Goal: Information Seeking & Learning: Learn about a topic

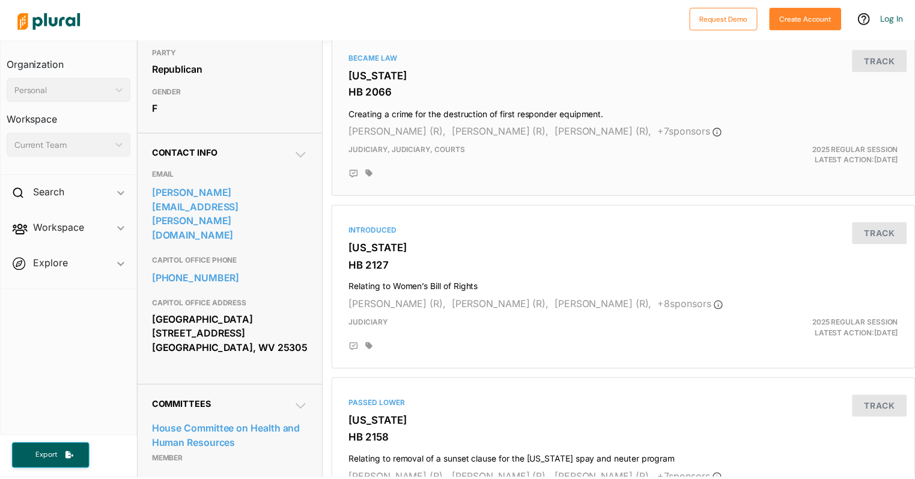
scroll to position [300, 0]
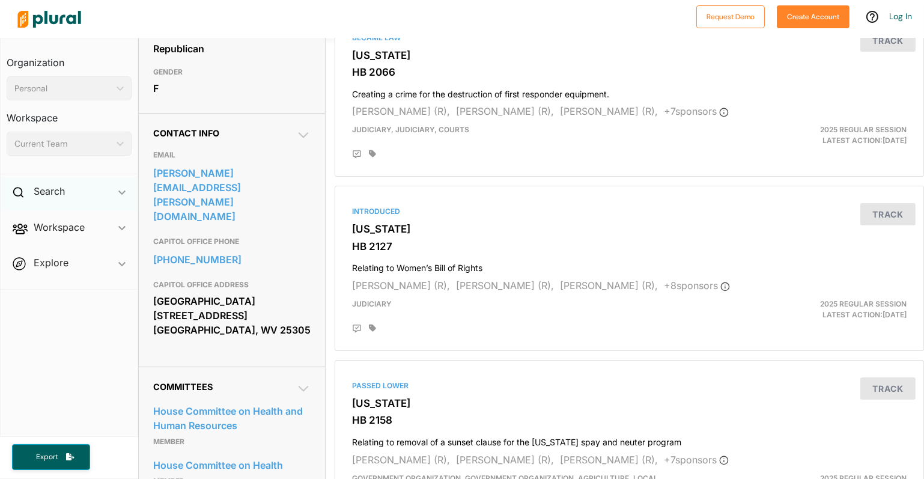
click at [71, 193] on div "Search ic_keyboard_arrow_down" at bounding box center [69, 193] width 137 height 32
click at [61, 222] on h4 "Bills" at bounding box center [72, 218] width 107 height 11
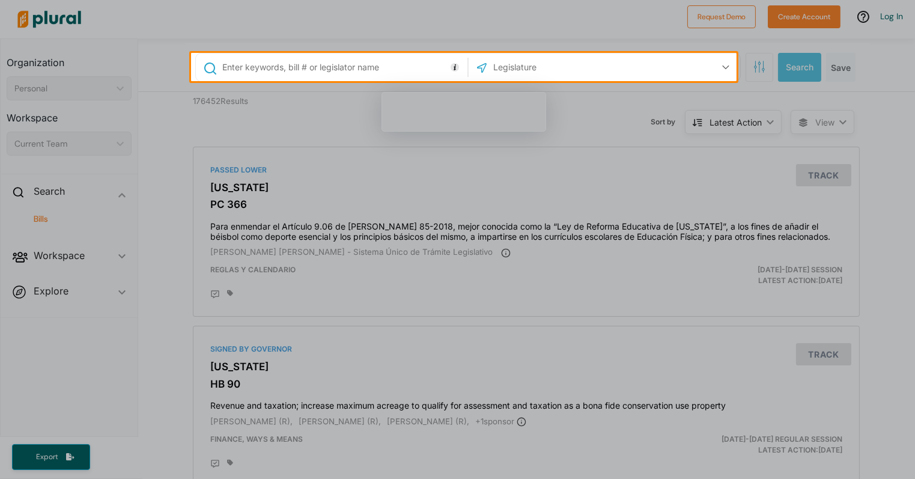
click at [330, 64] on input "text" at bounding box center [342, 67] width 243 height 23
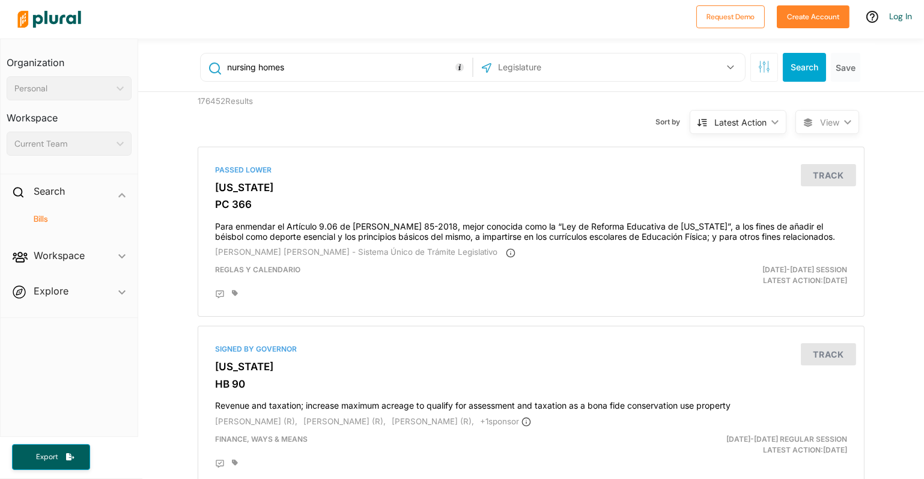
type input "nursing homes"
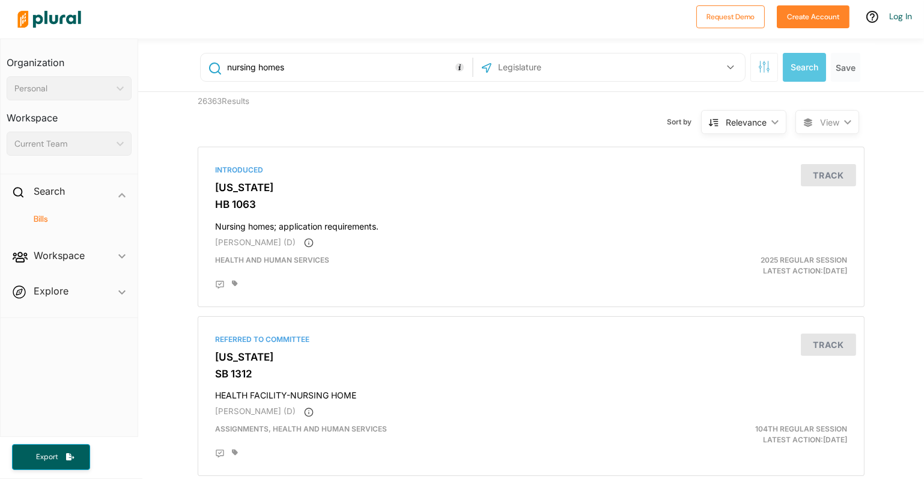
click at [576, 59] on input "text" at bounding box center [561, 67] width 129 height 23
click at [728, 73] on button "button" at bounding box center [730, 67] width 23 height 23
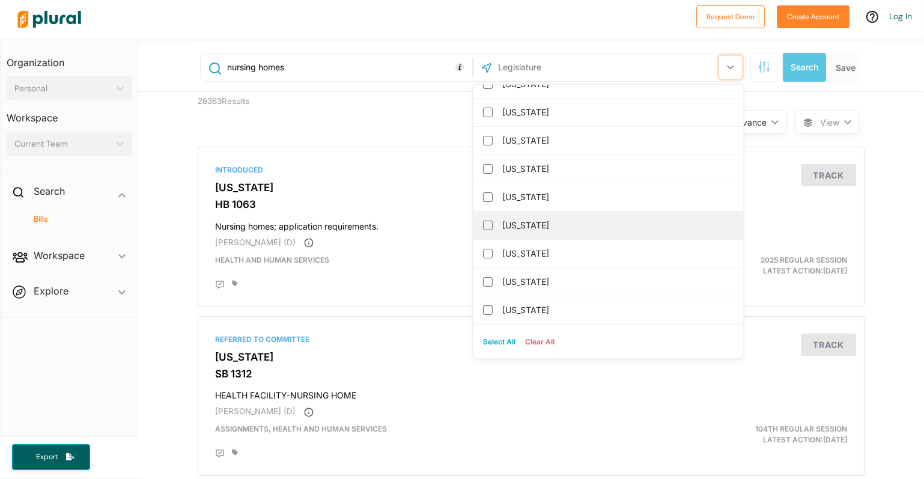
scroll to position [1244, 0]
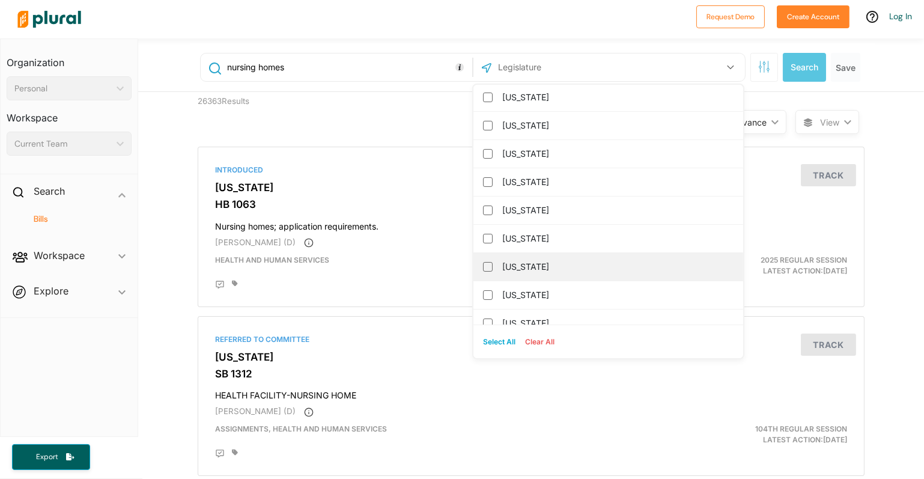
click at [502, 258] on label "[US_STATE]" at bounding box center [616, 267] width 229 height 18
click at [493, 262] on input "[US_STATE]" at bounding box center [488, 267] width 10 height 10
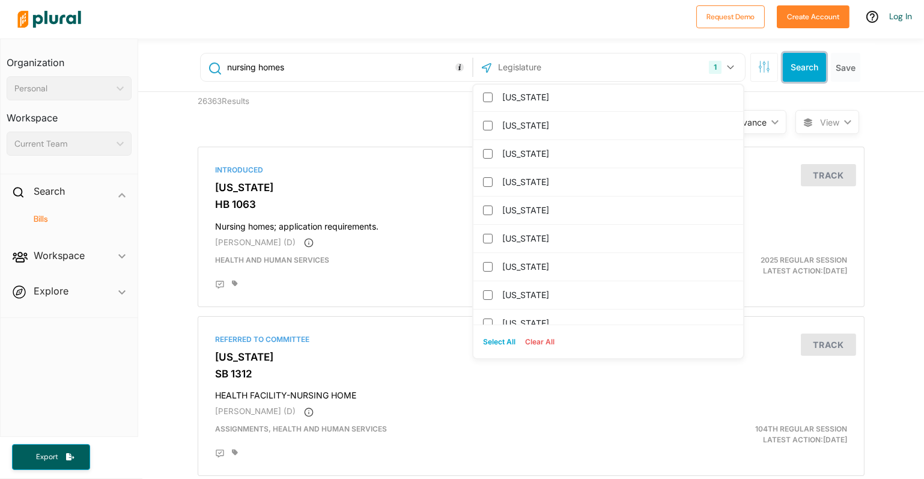
click at [810, 62] on button "Search" at bounding box center [804, 67] width 43 height 29
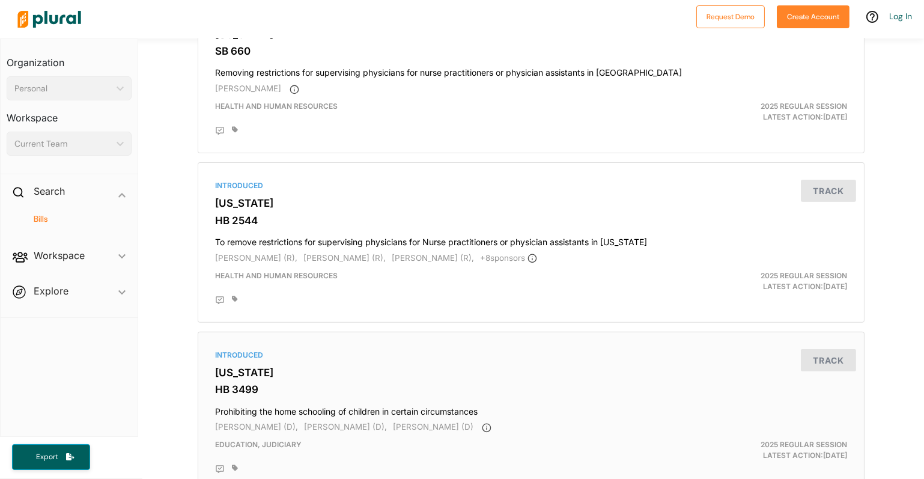
scroll to position [601, 0]
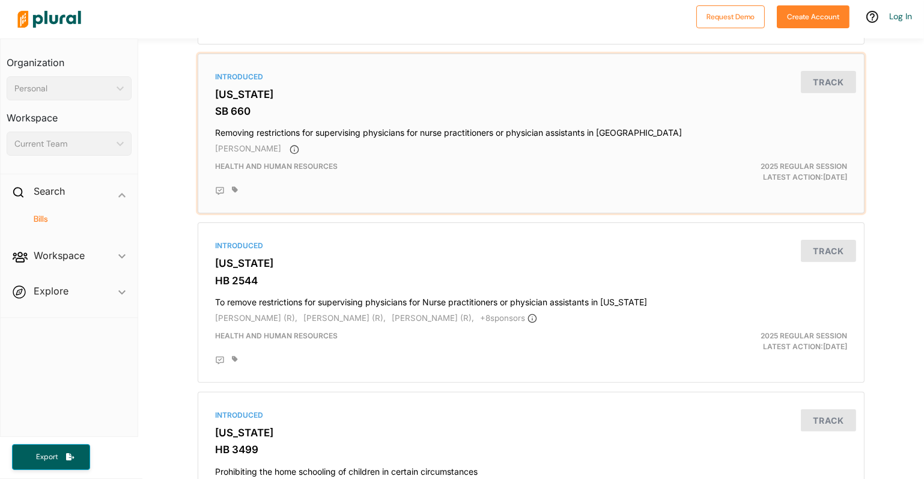
click at [266, 138] on h4 "Removing restrictions for supervising physicians for nurse practitioners or phy…" at bounding box center [531, 130] width 632 height 16
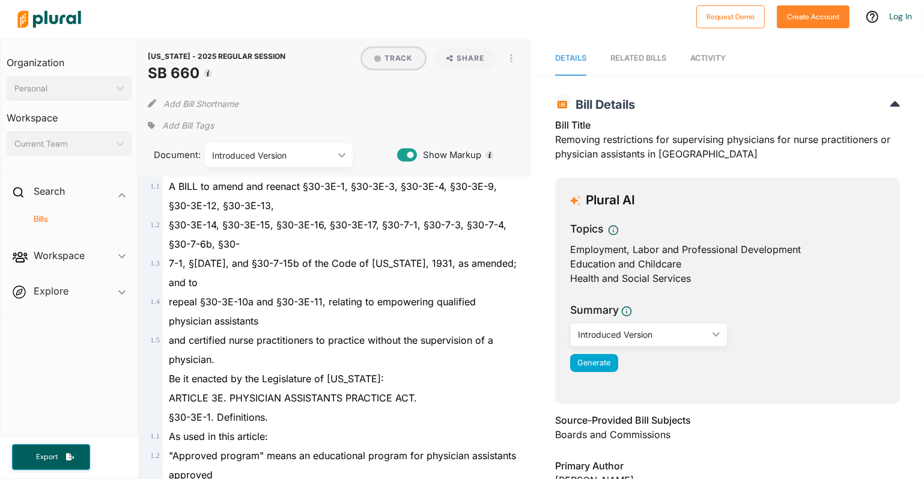
click at [391, 58] on button "Track" at bounding box center [393, 58] width 62 height 20
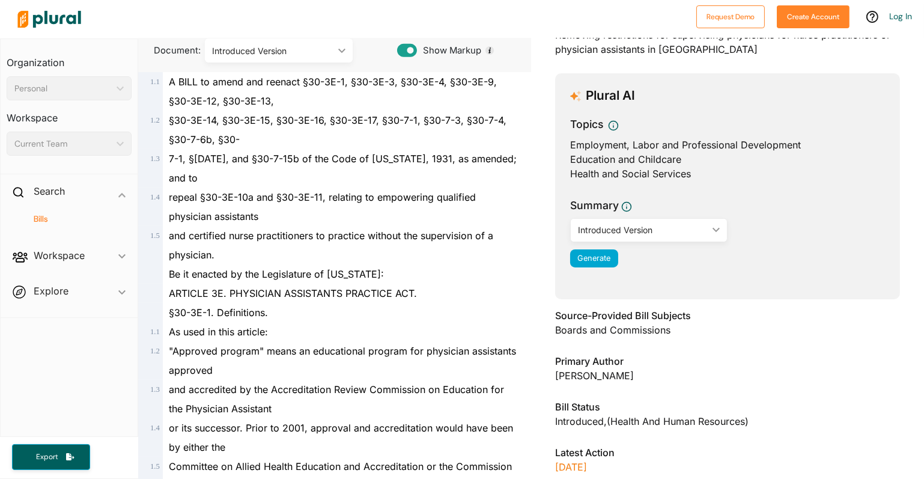
scroll to position [120, 0]
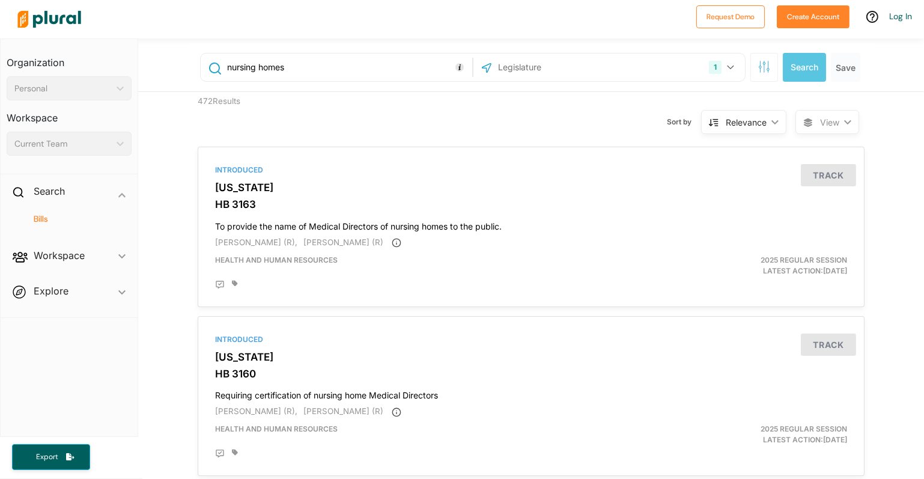
click at [288, 69] on input "nursing homes" at bounding box center [347, 67] width 243 height 23
type input "nursing home staffing"
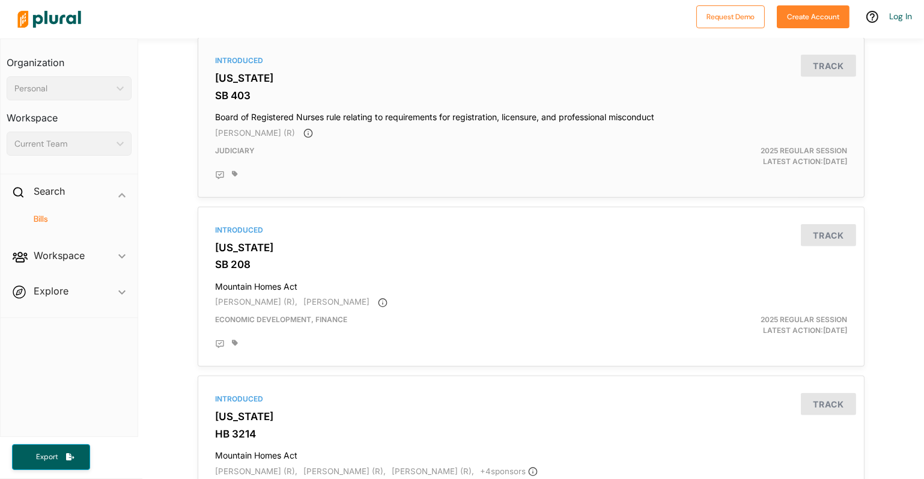
scroll to position [1983, 0]
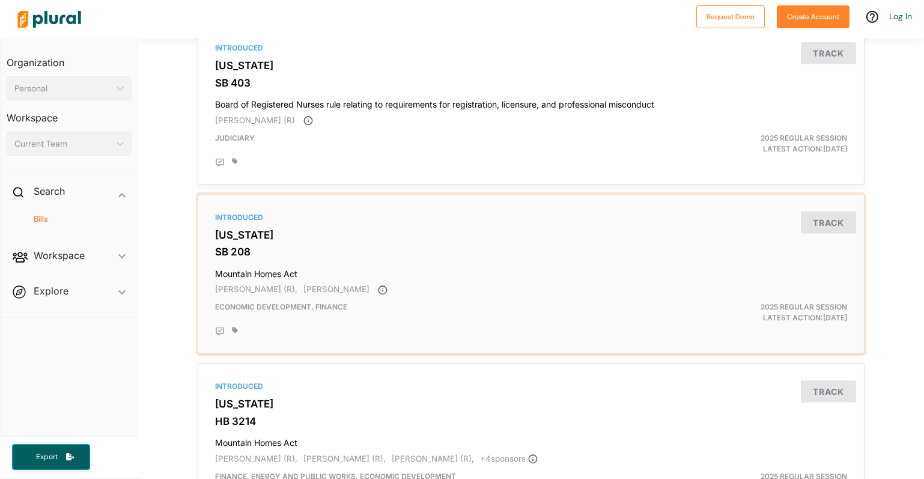
click at [264, 249] on div "Introduced [US_STATE] SB 208 Mountain Homes Act [PERSON_NAME] (R), [PERSON_NAME…" at bounding box center [531, 274] width 656 height 150
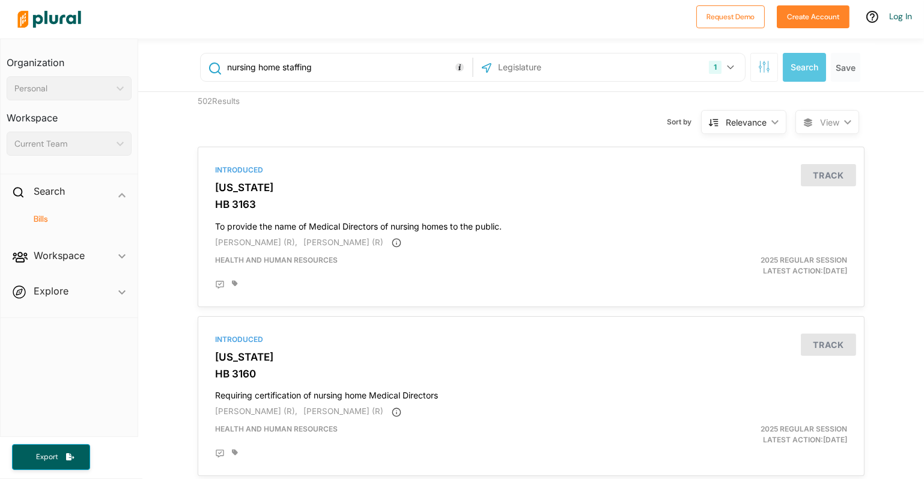
click at [338, 67] on input "nursing home staffing" at bounding box center [347, 67] width 243 height 23
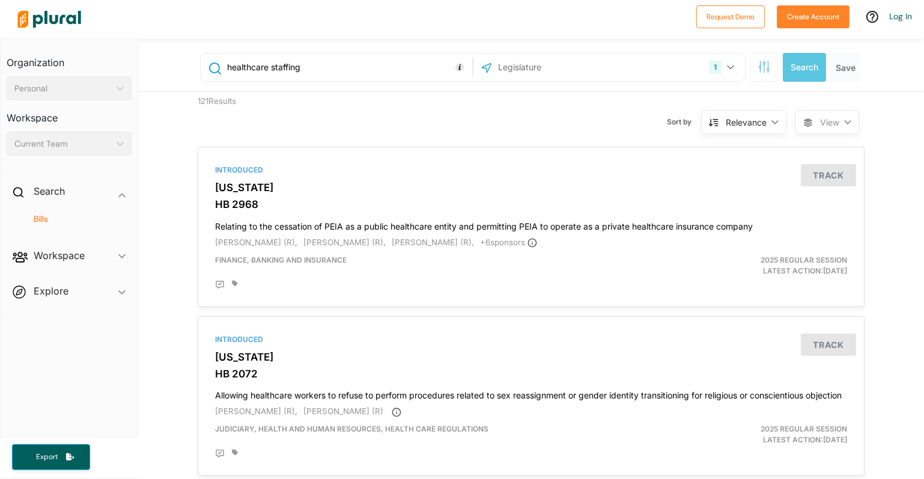
click at [344, 74] on input "healthcare staffing" at bounding box center [347, 67] width 243 height 23
type input "long-term care"
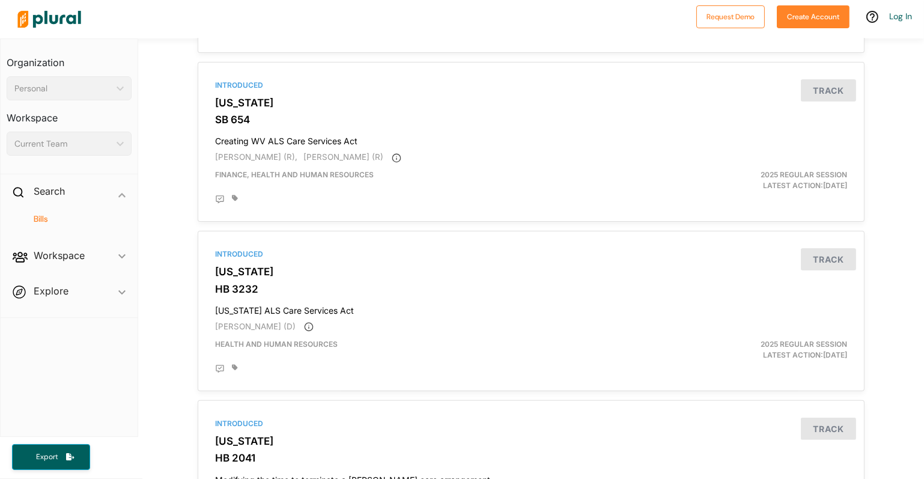
scroll to position [601, 0]
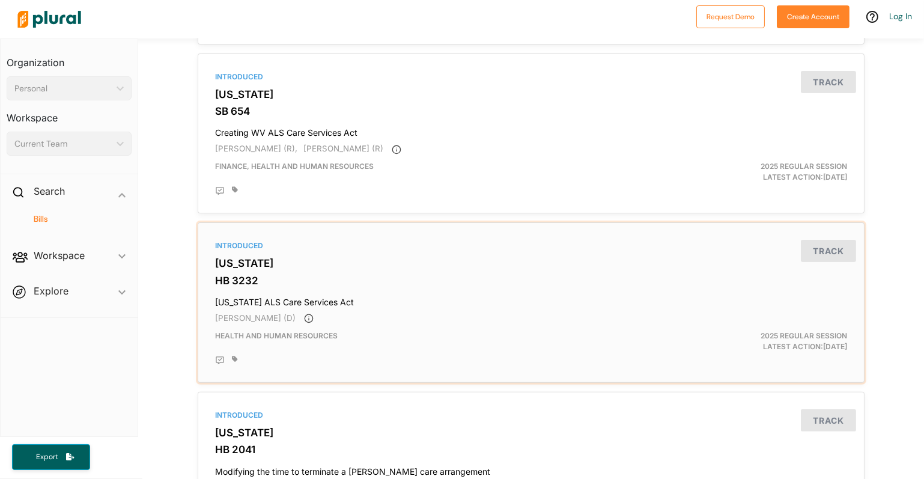
click at [331, 271] on div "Introduced [US_STATE][GEOGRAPHIC_DATA] 3232 [US_STATE] ALS Care Services Act [P…" at bounding box center [531, 303] width 656 height 150
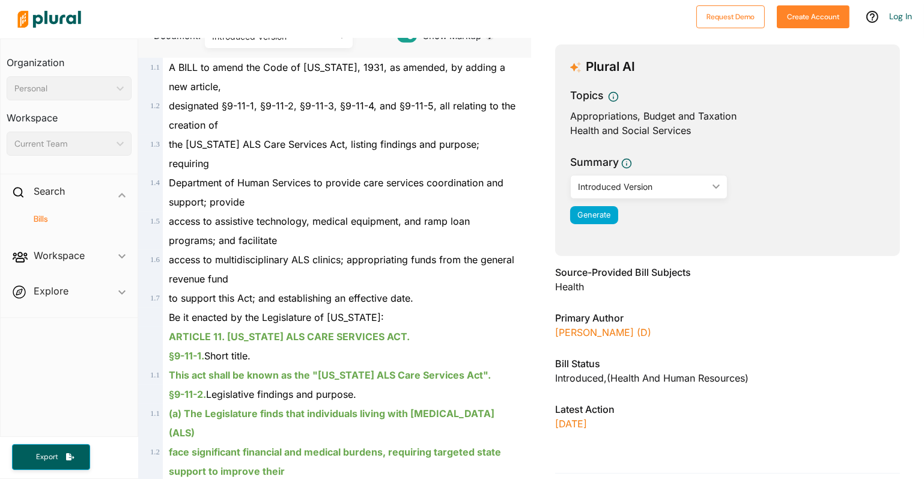
scroll to position [120, 0]
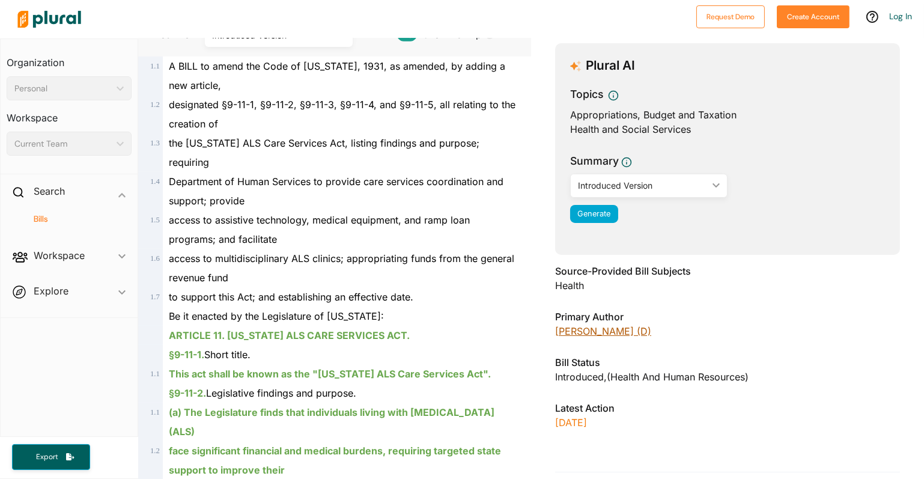
click at [597, 328] on link "[PERSON_NAME] (D)" at bounding box center [603, 331] width 96 height 12
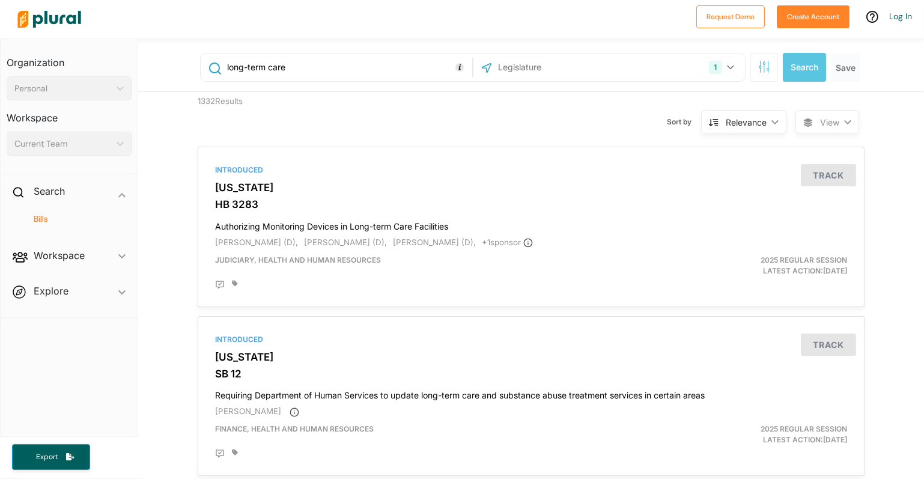
click at [326, 65] on input "long-term care" at bounding box center [347, 67] width 243 height 23
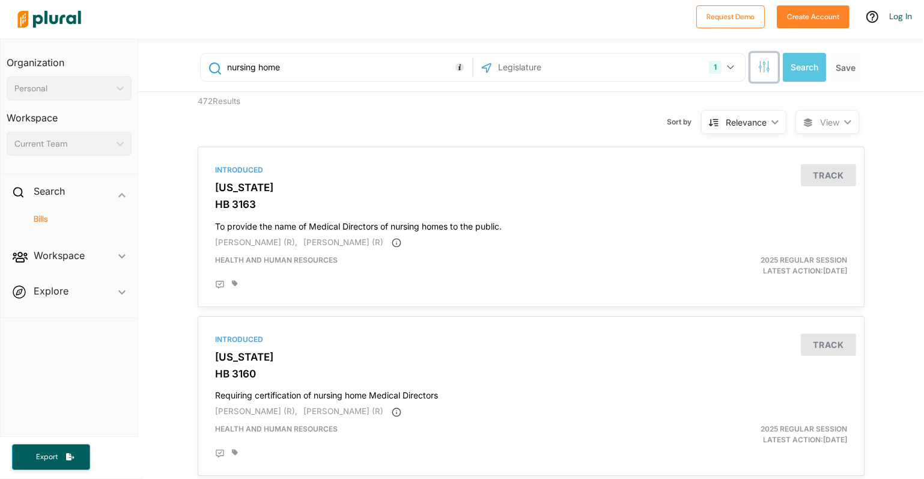
click at [755, 76] on button "button" at bounding box center [764, 67] width 28 height 29
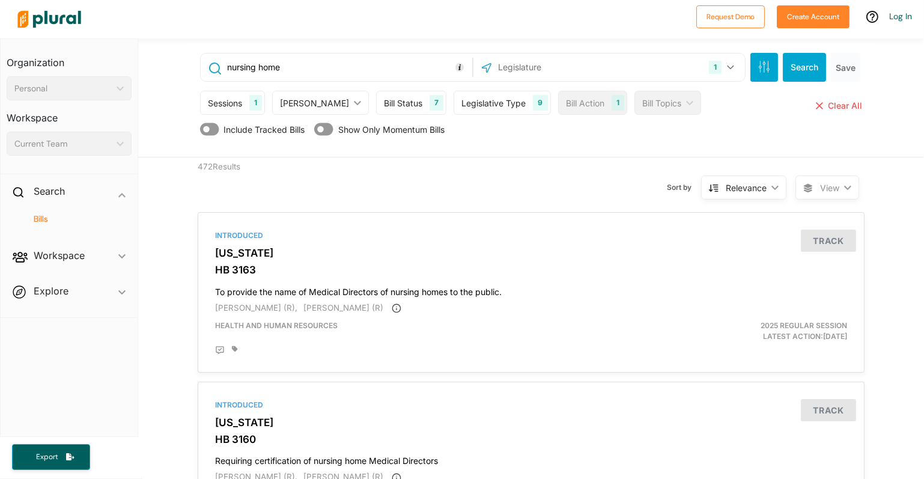
click at [681, 104] on icon "ic_keyboard_arrow_down" at bounding box center [687, 102] width 12 height 5
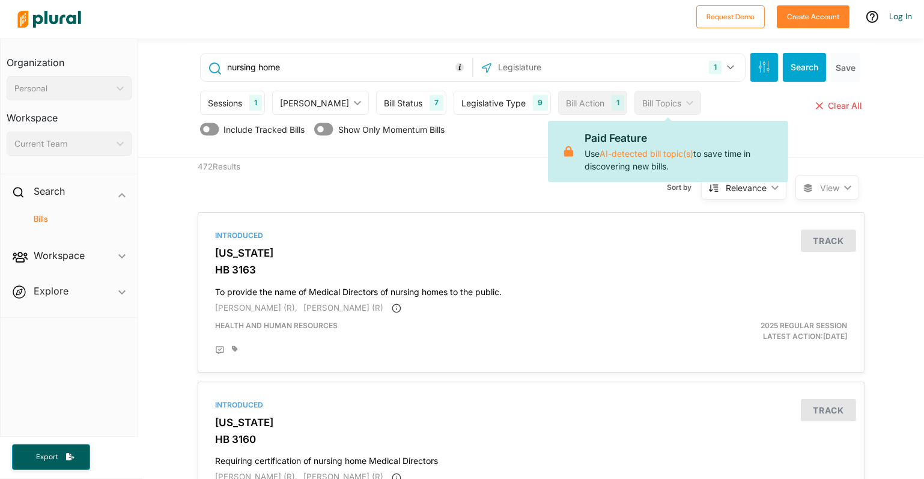
click at [701, 93] on div "Sessions 1 Current Sessions 2025 Regular Session 2024 Second Special Session 20…" at bounding box center [532, 106] width 664 height 30
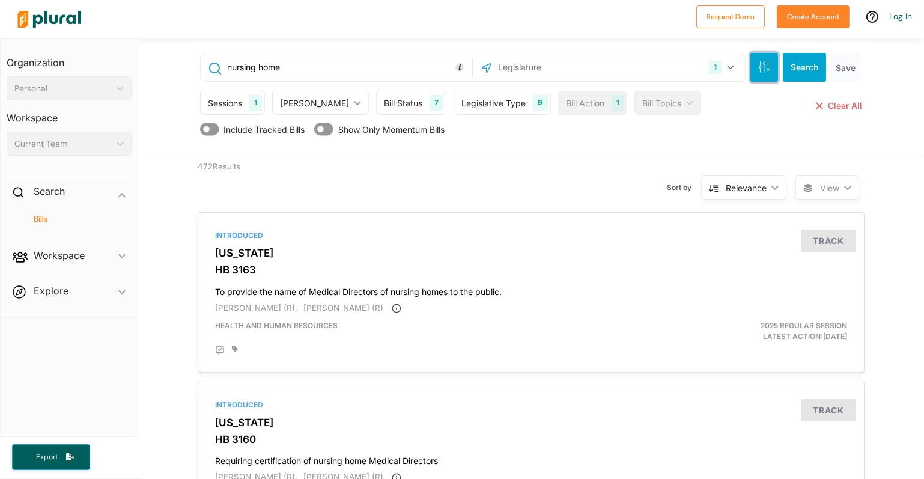
click at [759, 67] on icon "button" at bounding box center [760, 66] width 2 height 2
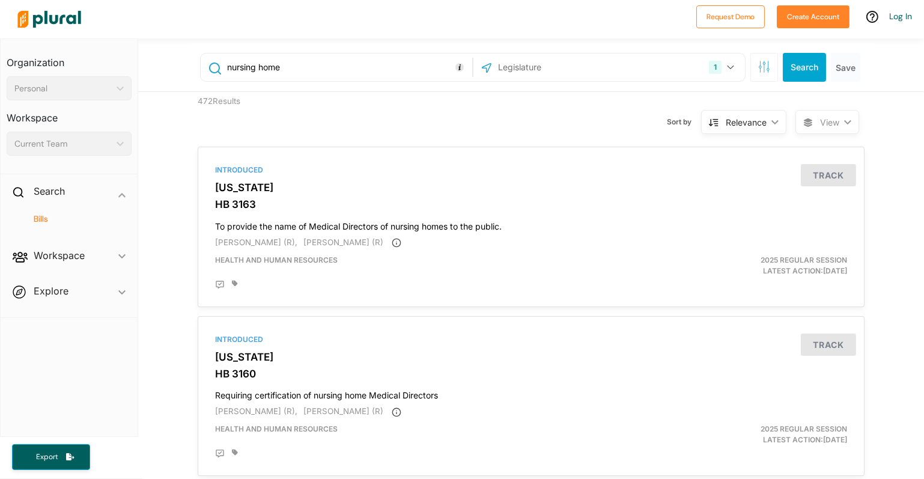
click at [317, 65] on input "nursing home" at bounding box center [347, 67] width 243 height 23
type input "nurses"
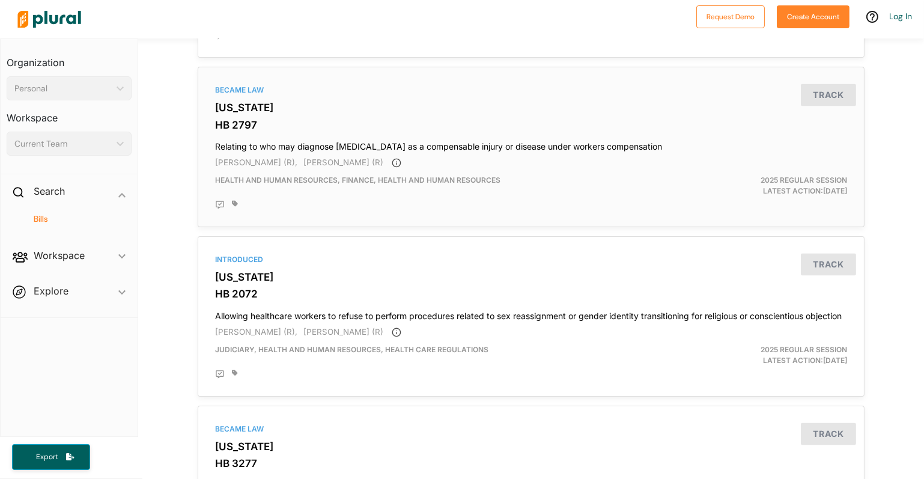
scroll to position [3304, 0]
